Goal: Task Accomplishment & Management: Complete application form

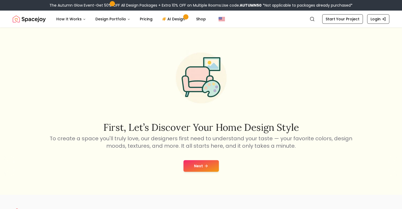
click at [203, 162] on button "Next" at bounding box center [200, 166] width 35 height 12
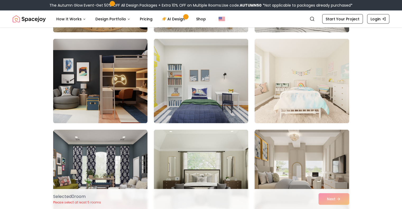
scroll to position [1123, 0]
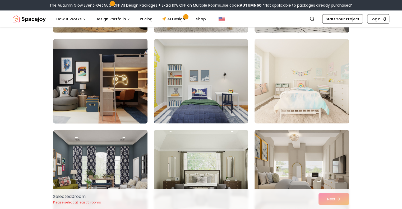
click at [91, 104] on img at bounding box center [100, 81] width 99 height 89
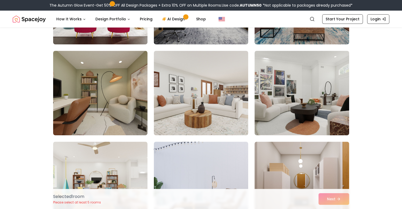
scroll to position [2243, 0]
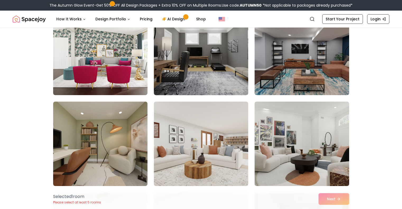
click at [227, 68] on img at bounding box center [200, 52] width 99 height 89
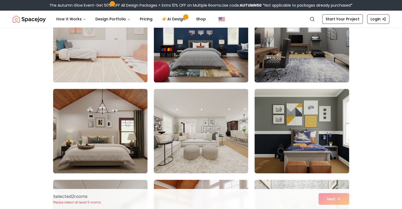
scroll to position [2525, 0]
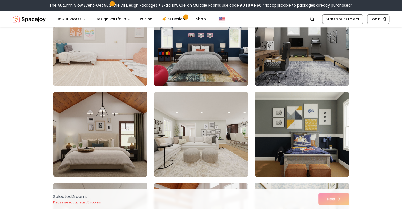
click at [213, 55] on img at bounding box center [200, 43] width 99 height 89
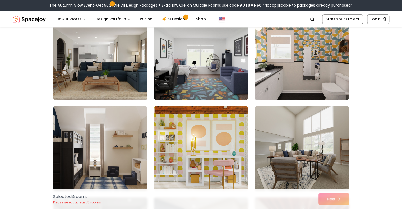
scroll to position [2783, 0]
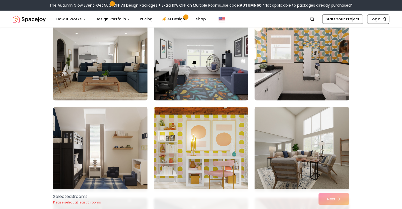
click at [234, 79] on img at bounding box center [201, 58] width 94 height 85
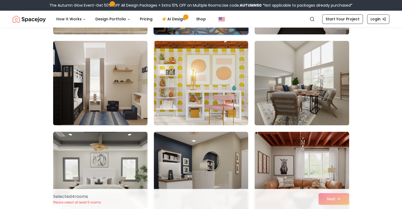
scroll to position [2848, 0]
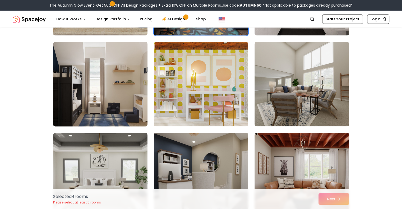
click at [121, 96] on img at bounding box center [100, 84] width 99 height 89
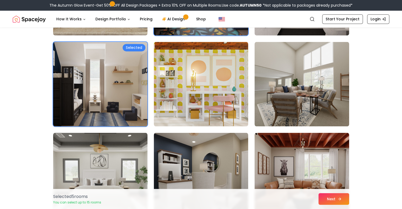
click at [346, 202] on button "Next" at bounding box center [333, 199] width 31 height 12
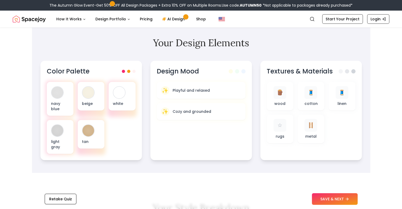
scroll to position [163, 0]
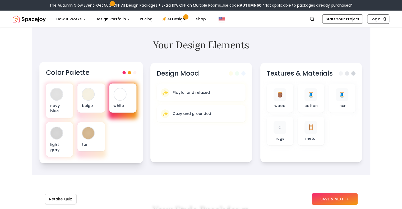
click at [118, 101] on div "white" at bounding box center [122, 97] width 27 height 29
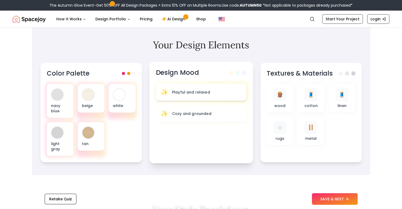
click at [183, 92] on p "Playful and relaxed" at bounding box center [191, 91] width 38 height 5
click at [222, 94] on div "✨ Playful and relaxed" at bounding box center [201, 92] width 82 height 9
click at [332, 197] on button "SAVE & NEXT" at bounding box center [335, 199] width 46 height 12
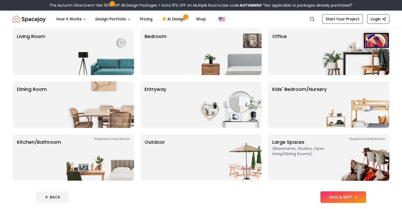
scroll to position [44, 0]
click at [192, 40] on div "Bedroom" at bounding box center [200, 52] width 121 height 46
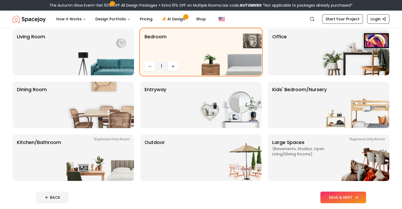
click at [360, 195] on button "SAVE & NEXT" at bounding box center [343, 198] width 46 height 12
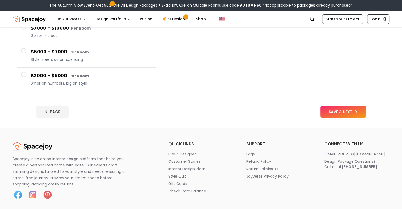
scroll to position [111, 0]
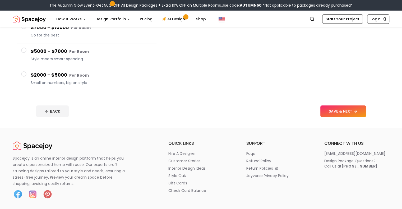
click at [47, 73] on h4 "$2000 - $5000 Per Room" at bounding box center [92, 75] width 122 height 8
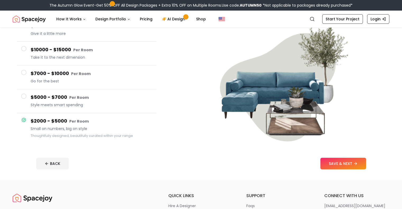
scroll to position [49, 0]
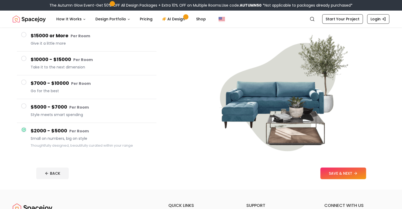
drag, startPoint x: 357, startPoint y: 169, endPoint x: 218, endPoint y: 124, distance: 146.1
click at [218, 124] on div "Set Your Budget. Big or Small, We Design It All Tell us how much you'd like to …" at bounding box center [201, 84] width 402 height 212
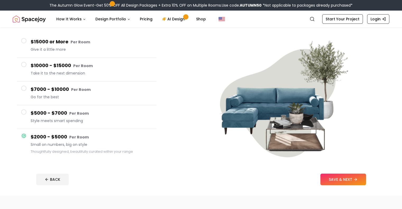
scroll to position [43, 0]
click at [38, 41] on h4 "$15000 or More Per Room" at bounding box center [92, 42] width 122 height 8
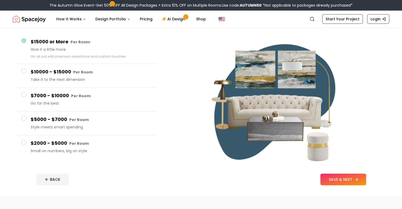
click at [358, 178] on button "SAVE & NEXT" at bounding box center [343, 180] width 46 height 12
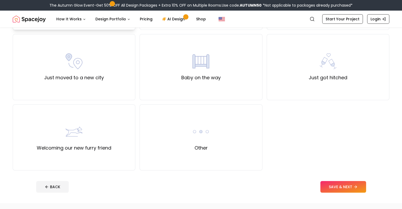
scroll to position [180, 0]
click at [210, 153] on div "Other" at bounding box center [200, 137] width 123 height 66
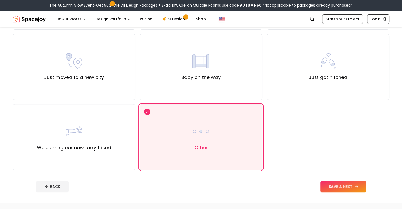
click at [357, 188] on button "SAVE & NEXT" at bounding box center [343, 187] width 46 height 12
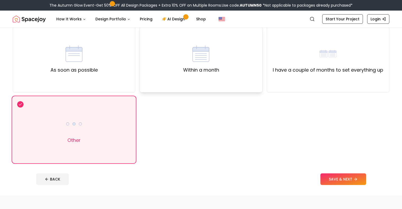
scroll to position [53, 0]
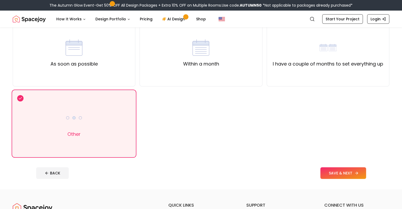
click at [351, 173] on button "SAVE & NEXT" at bounding box center [343, 173] width 46 height 12
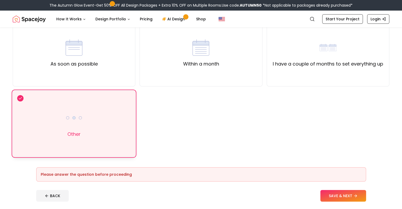
click at [90, 103] on div "Other" at bounding box center [74, 124] width 123 height 66
click at [353, 197] on button "SAVE & NEXT" at bounding box center [343, 196] width 46 height 12
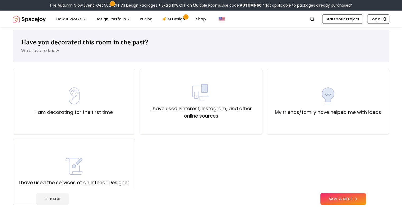
scroll to position [4, 0]
click at [284, 124] on div "My friends/family have helped me with ideas" at bounding box center [328, 102] width 123 height 66
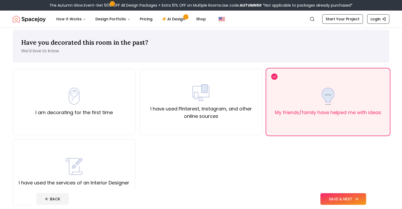
click at [345, 196] on button "SAVE & NEXT" at bounding box center [343, 199] width 46 height 12
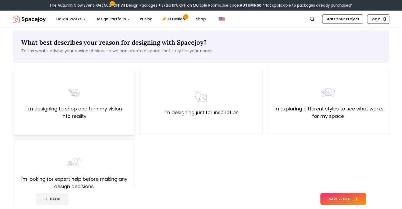
click at [113, 81] on div "I'm designing to shop and turn my vision into reality" at bounding box center [74, 102] width 123 height 66
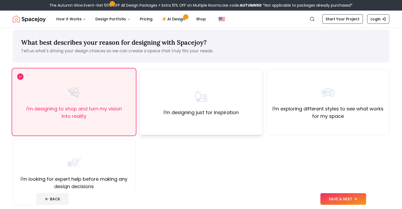
click at [205, 94] on img at bounding box center [200, 96] width 17 height 17
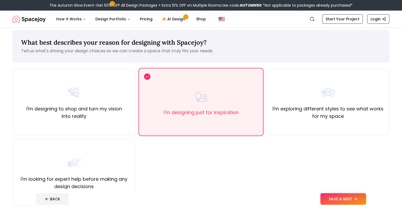
click at [336, 199] on div "BACK SAVE & NEXT" at bounding box center [201, 199] width 330 height 12
click at [344, 198] on button "SAVE & NEXT" at bounding box center [343, 199] width 46 height 12
